Goal: Book appointment/travel/reservation

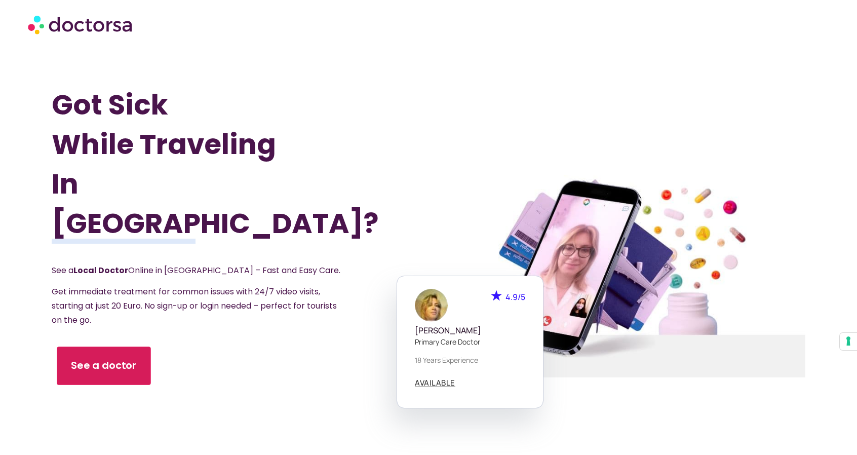
click at [108, 359] on span "See a doctor" at bounding box center [104, 366] width 66 height 15
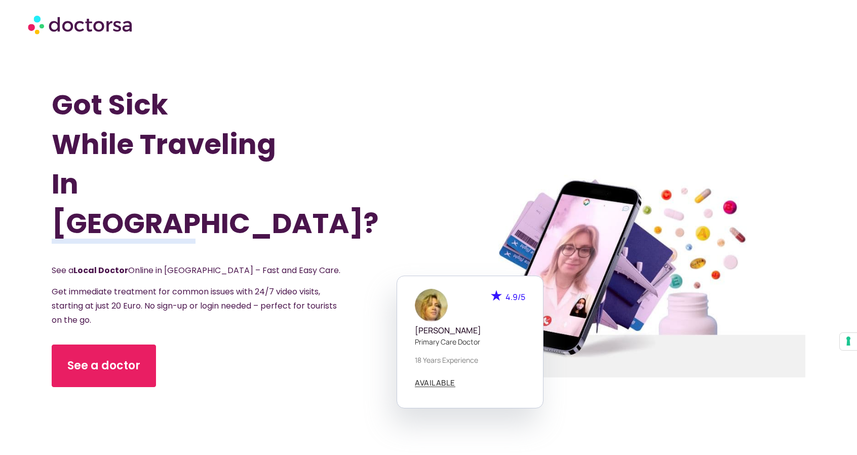
click at [384, 69] on div "Got Sick While Traveling In Portugal? See a Local Doctor Online in Portugal – F…" at bounding box center [240, 276] width 377 height 455
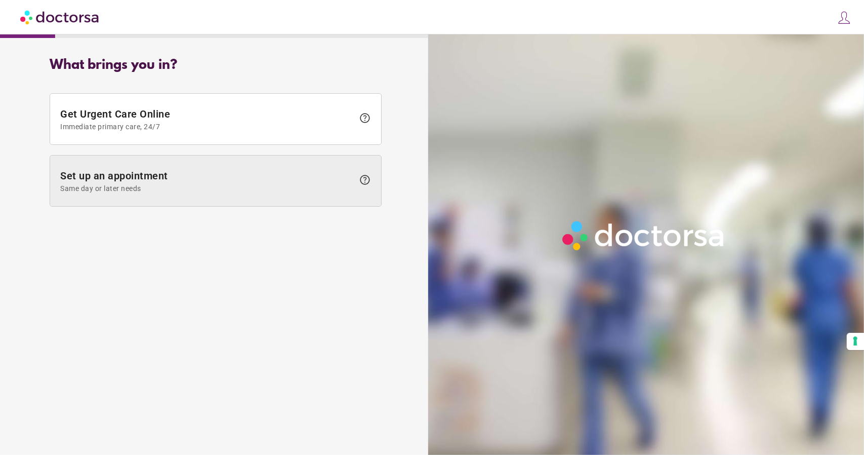
click at [306, 181] on span "Set up an appointment Same day or later needs" at bounding box center [207, 181] width 294 height 23
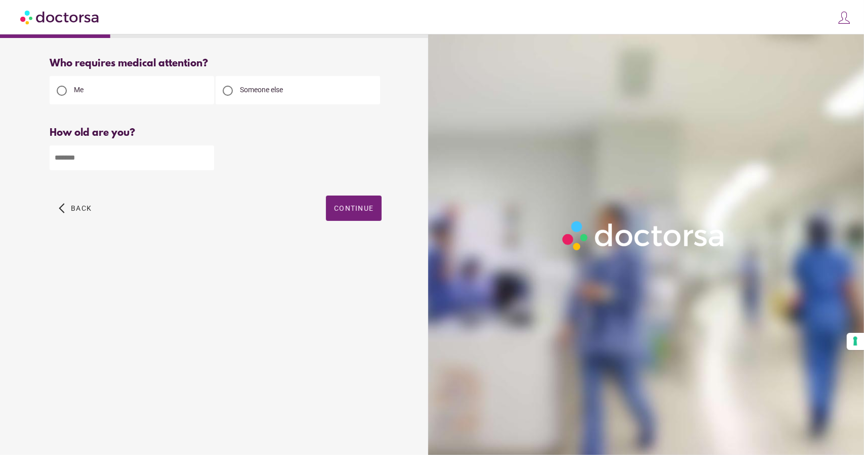
click at [136, 165] on input "number" at bounding box center [132, 157] width 165 height 25
type input "**"
click at [366, 214] on span "button" at bounding box center [354, 207] width 56 height 25
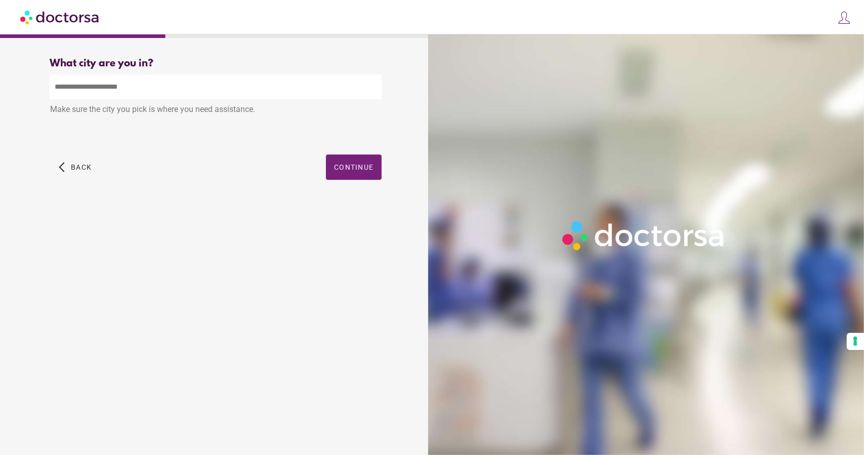
click at [155, 91] on input "text" at bounding box center [216, 86] width 332 height 25
click at [340, 160] on span "button" at bounding box center [354, 166] width 56 height 25
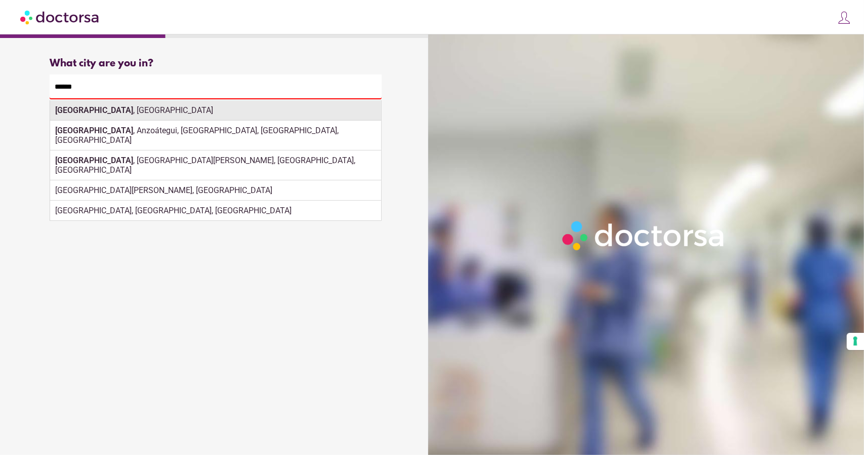
click at [134, 106] on div "Lisboa , Portugal" at bounding box center [215, 110] width 331 height 20
type input "**********"
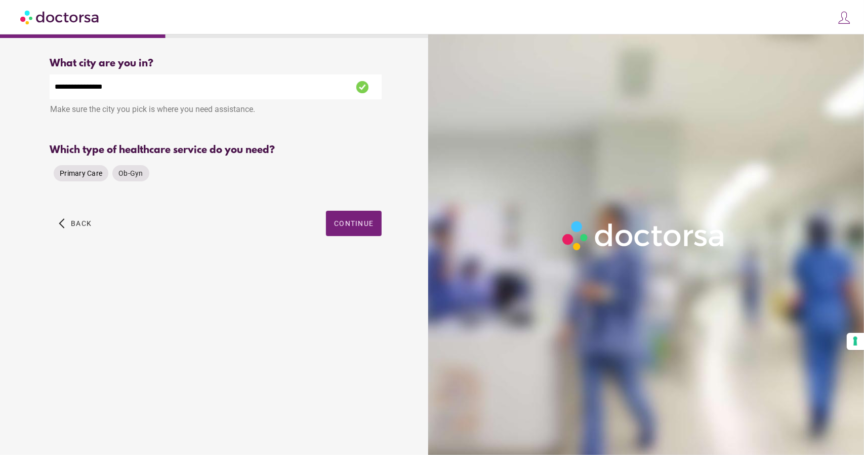
click at [86, 172] on span "Primary Care" at bounding box center [81, 173] width 43 height 8
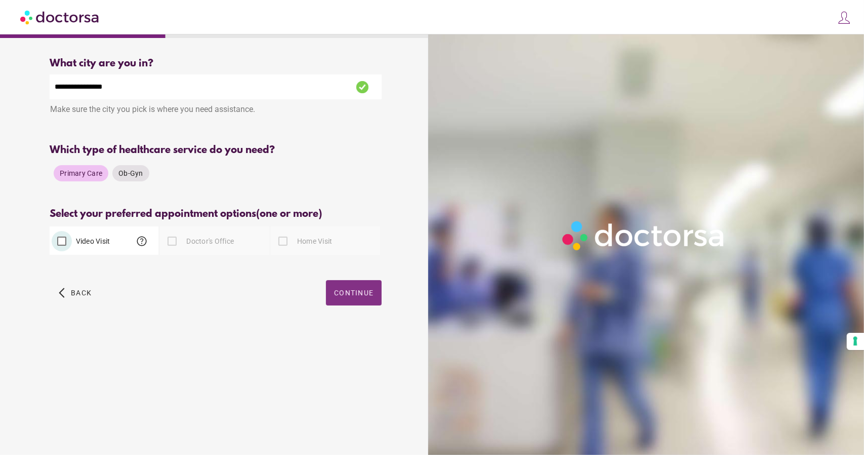
click at [366, 293] on span "Continue" at bounding box center [354, 293] width 40 height 8
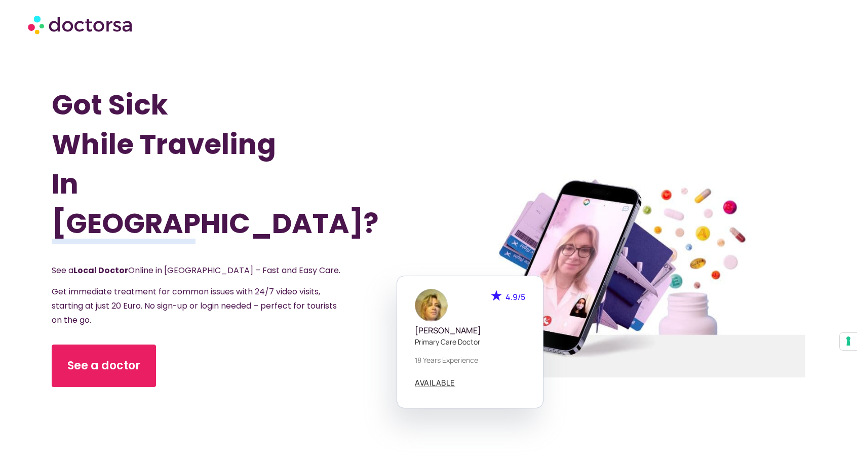
click at [788, 19] on div at bounding box center [428, 24] width 801 height 30
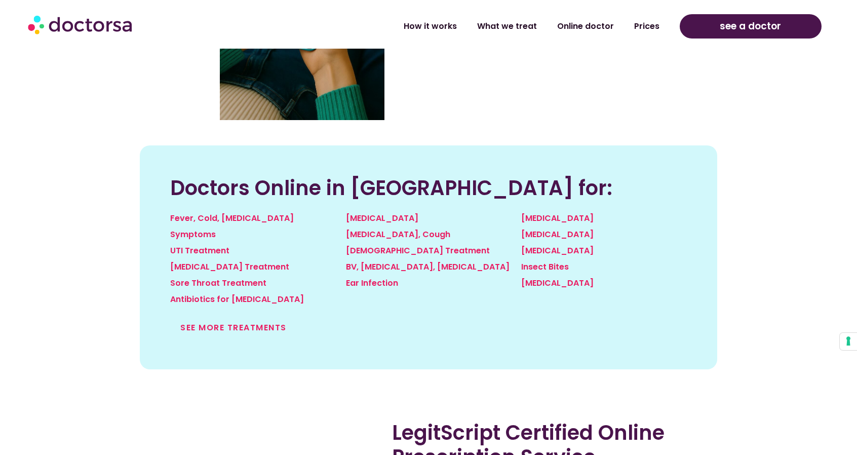
scroll to position [1063, 0]
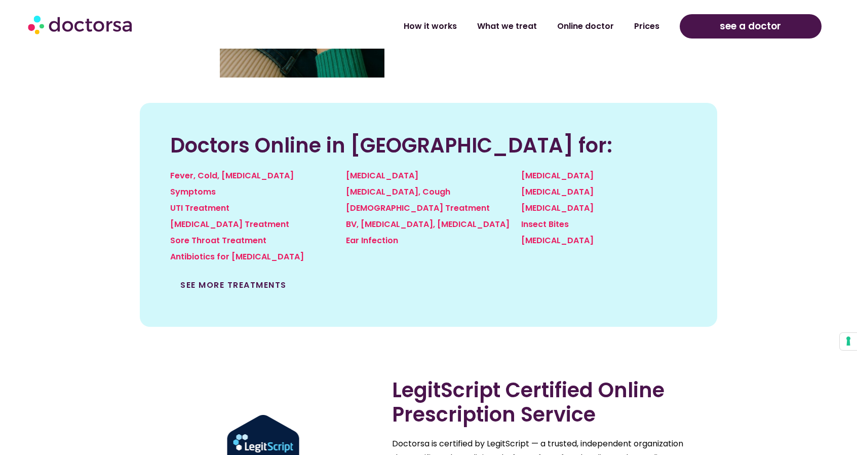
click at [264, 288] on link "See more treatments" at bounding box center [233, 285] width 106 height 12
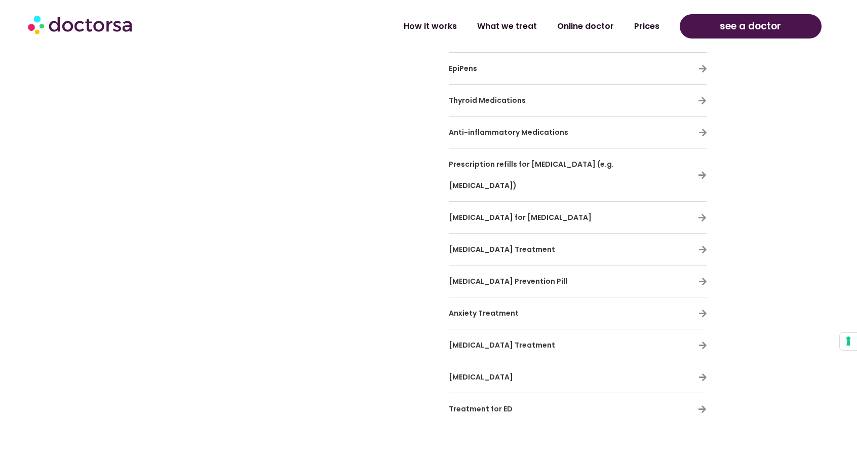
scroll to position [3190, 0]
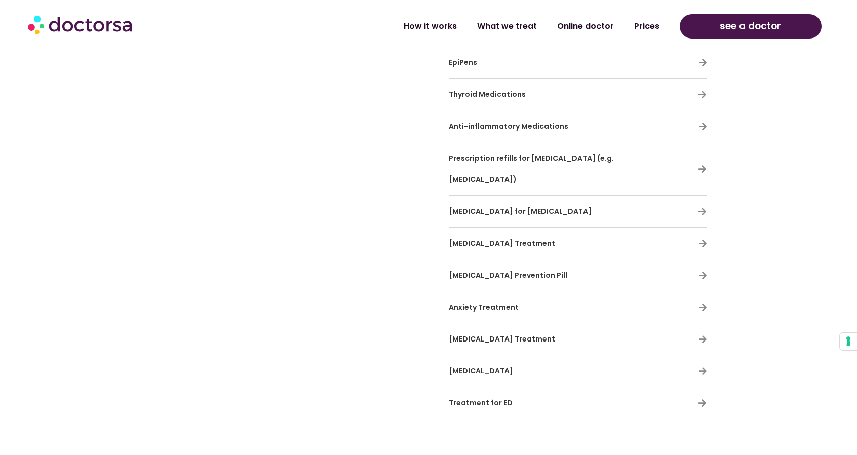
click at [660, 328] on div "[MEDICAL_DATA] Treatment" at bounding box center [578, 338] width 258 height 21
click at [703, 335] on icon at bounding box center [702, 339] width 9 height 9
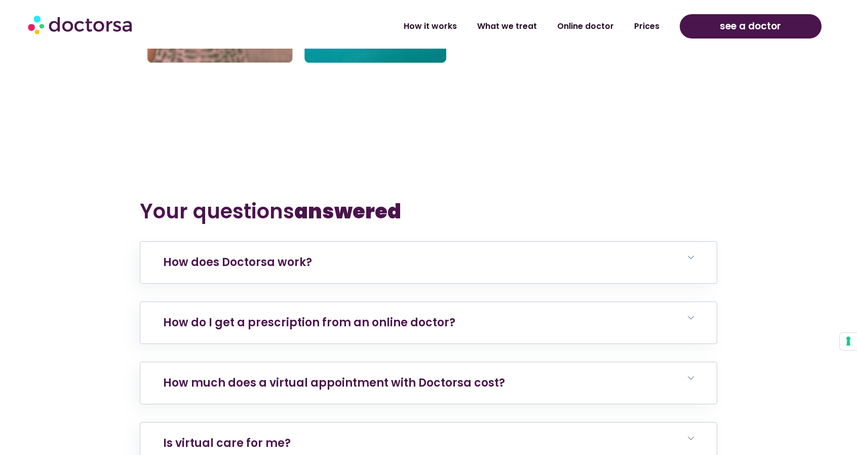
scroll to position [4153, 0]
